Goal: Task Accomplishment & Management: Use online tool/utility

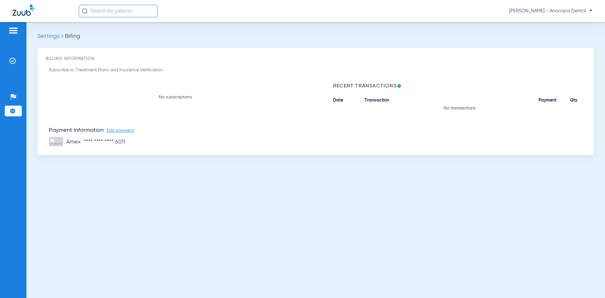
click at [13, 29] on img at bounding box center [13, 31] width 10 height 8
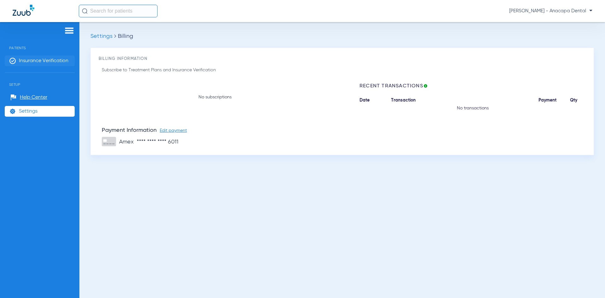
click at [21, 62] on span "Insurance Verification" at bounding box center [43, 61] width 49 height 6
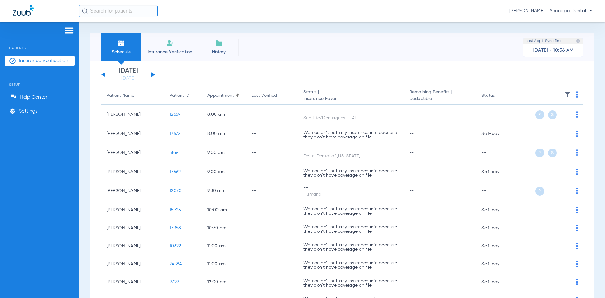
click at [168, 52] on span "Insurance Verification" at bounding box center [170, 52] width 49 height 6
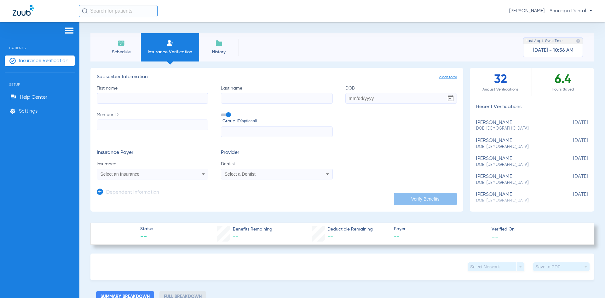
click at [114, 52] on span "Schedule" at bounding box center [121, 52] width 30 height 6
